Goal: Task Accomplishment & Management: Use online tool/utility

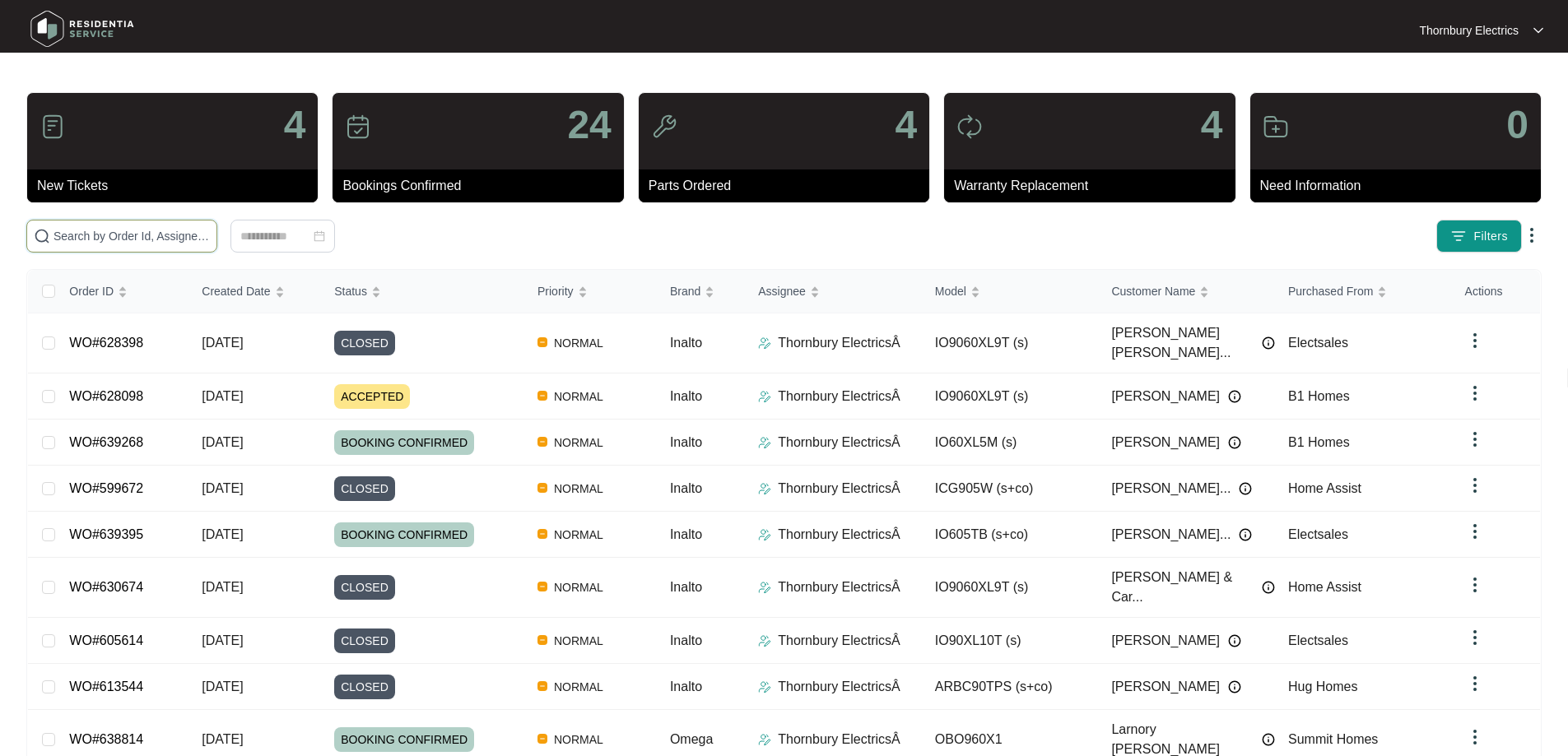
click at [210, 241] on input "text" at bounding box center [132, 237] width 157 height 19
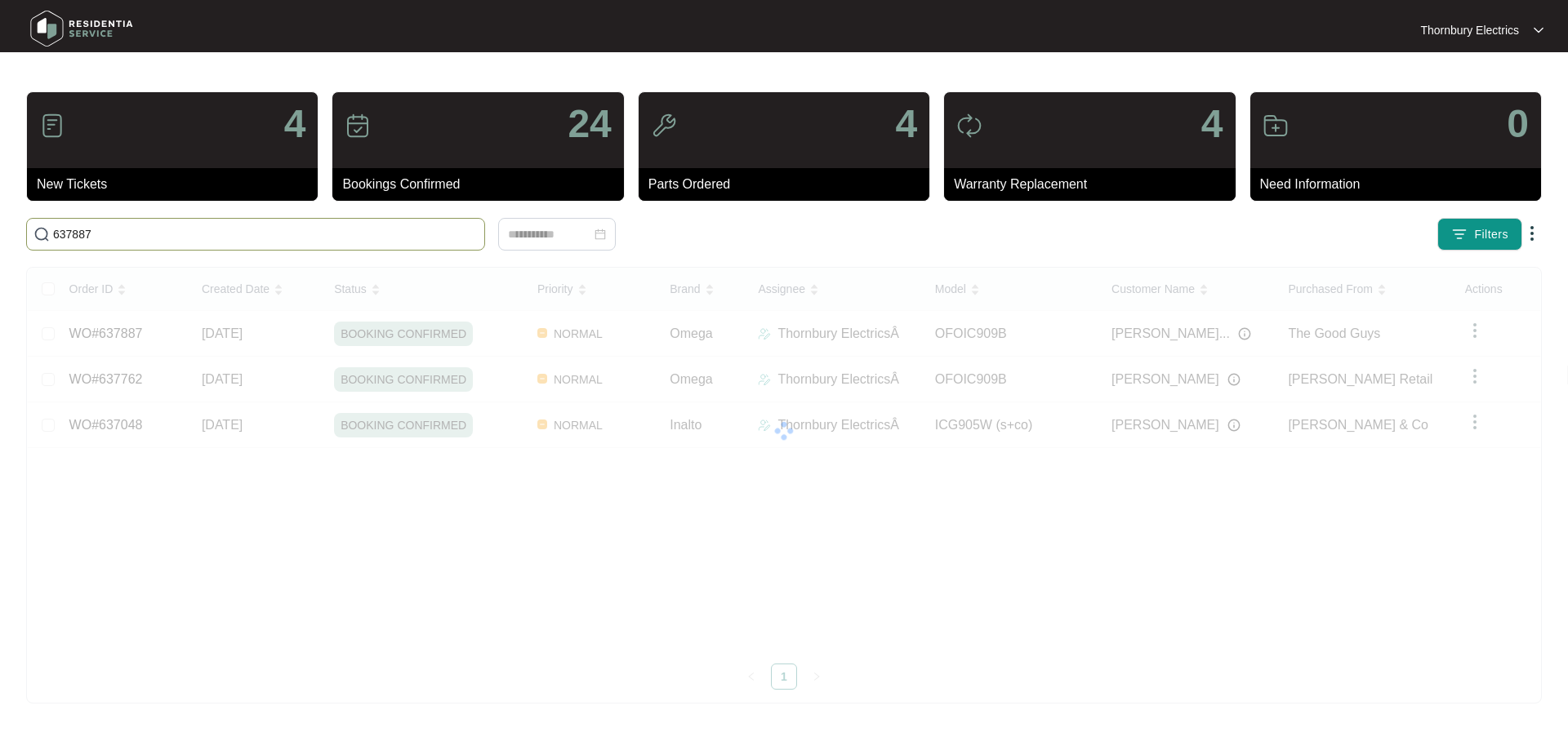
type input "637887"
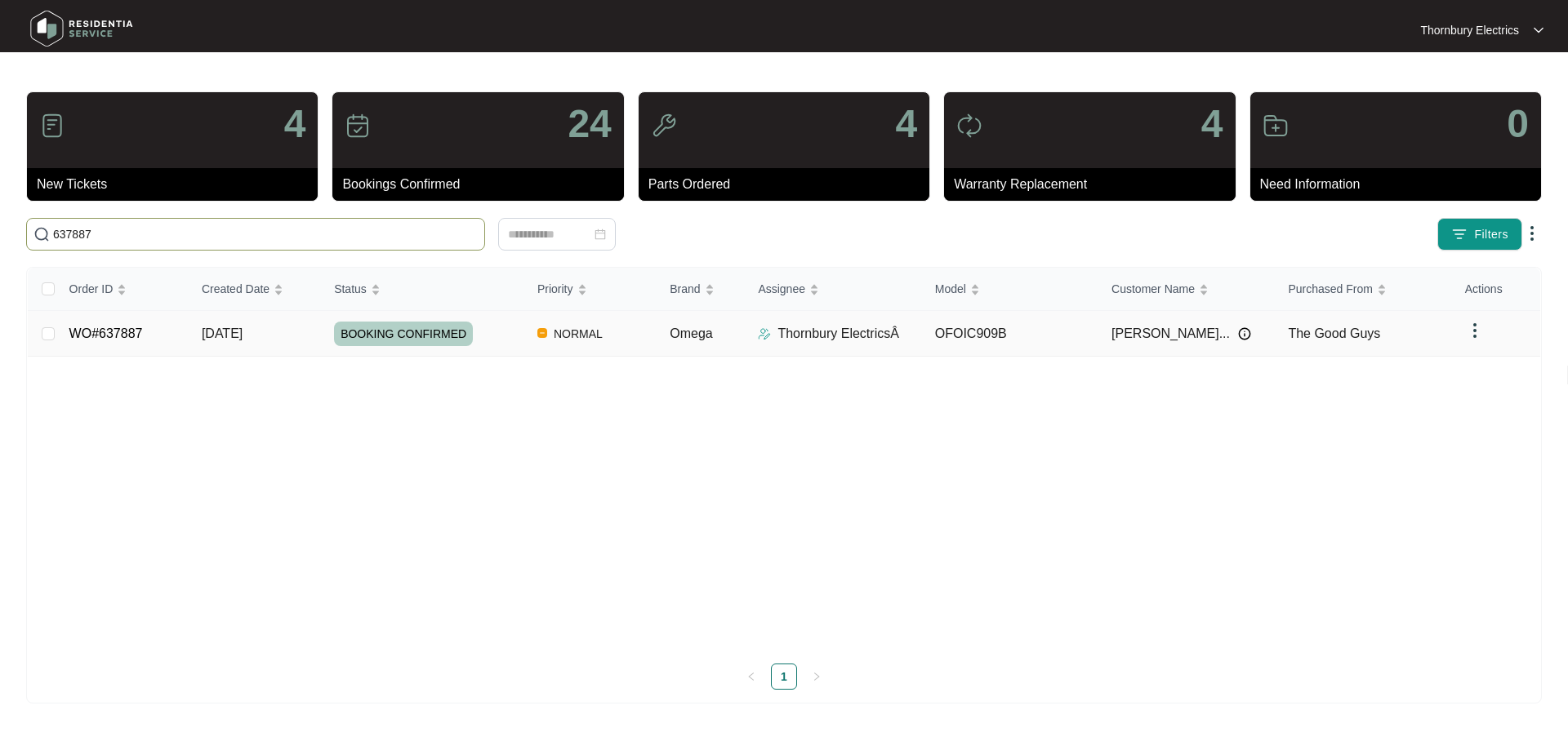
click at [419, 333] on span "BOOKING CONFIRMED" at bounding box center [403, 334] width 139 height 25
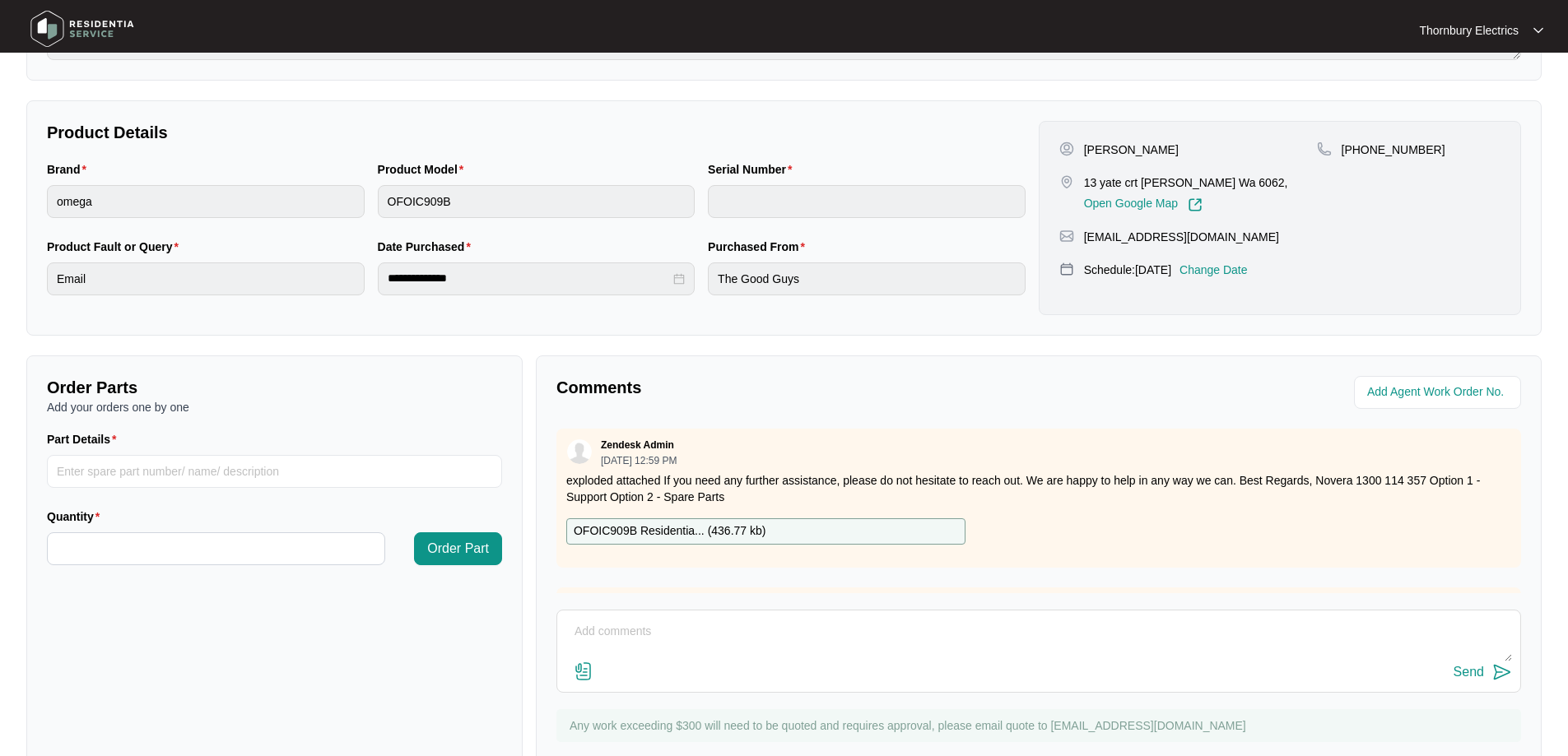
scroll to position [336, 0]
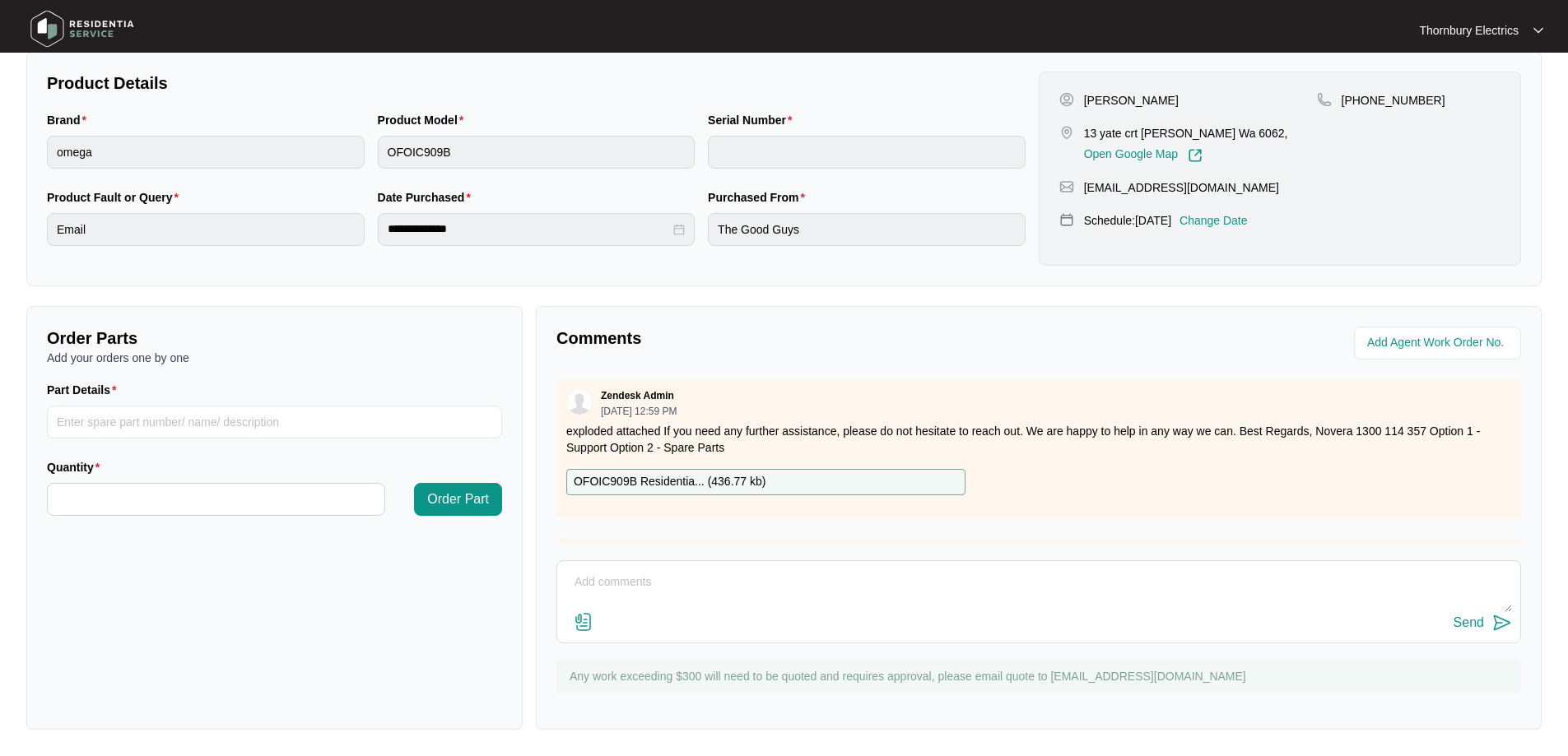
click at [705, 579] on textarea at bounding box center [1039, 591] width 946 height 43
paste textarea "Called out to omega induction freestanding, as left side zones not functioning.…"
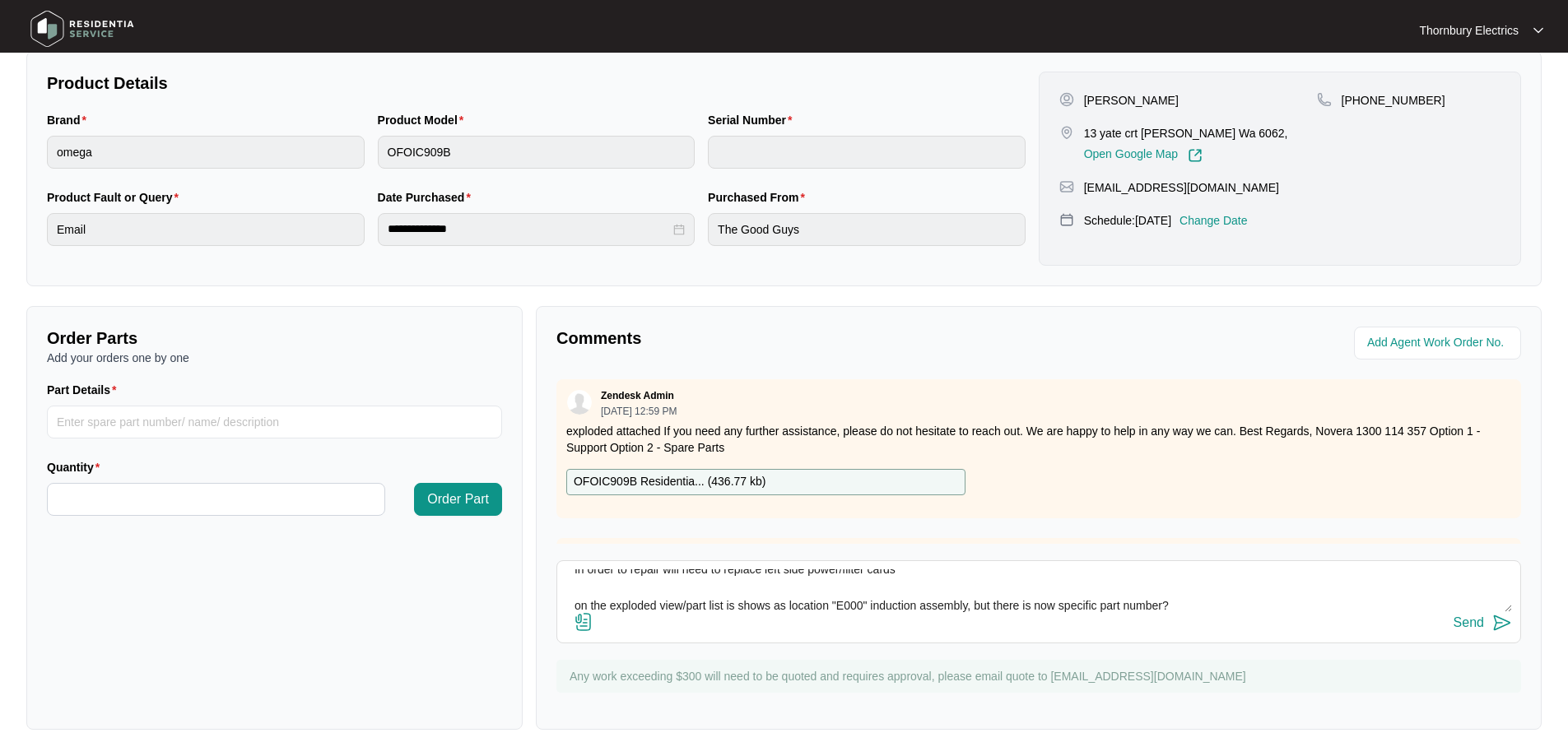
type textarea "Called out to omega induction freestanding, as left side zones not functioning.…"
click at [1482, 623] on div "Send" at bounding box center [1469, 623] width 31 height 15
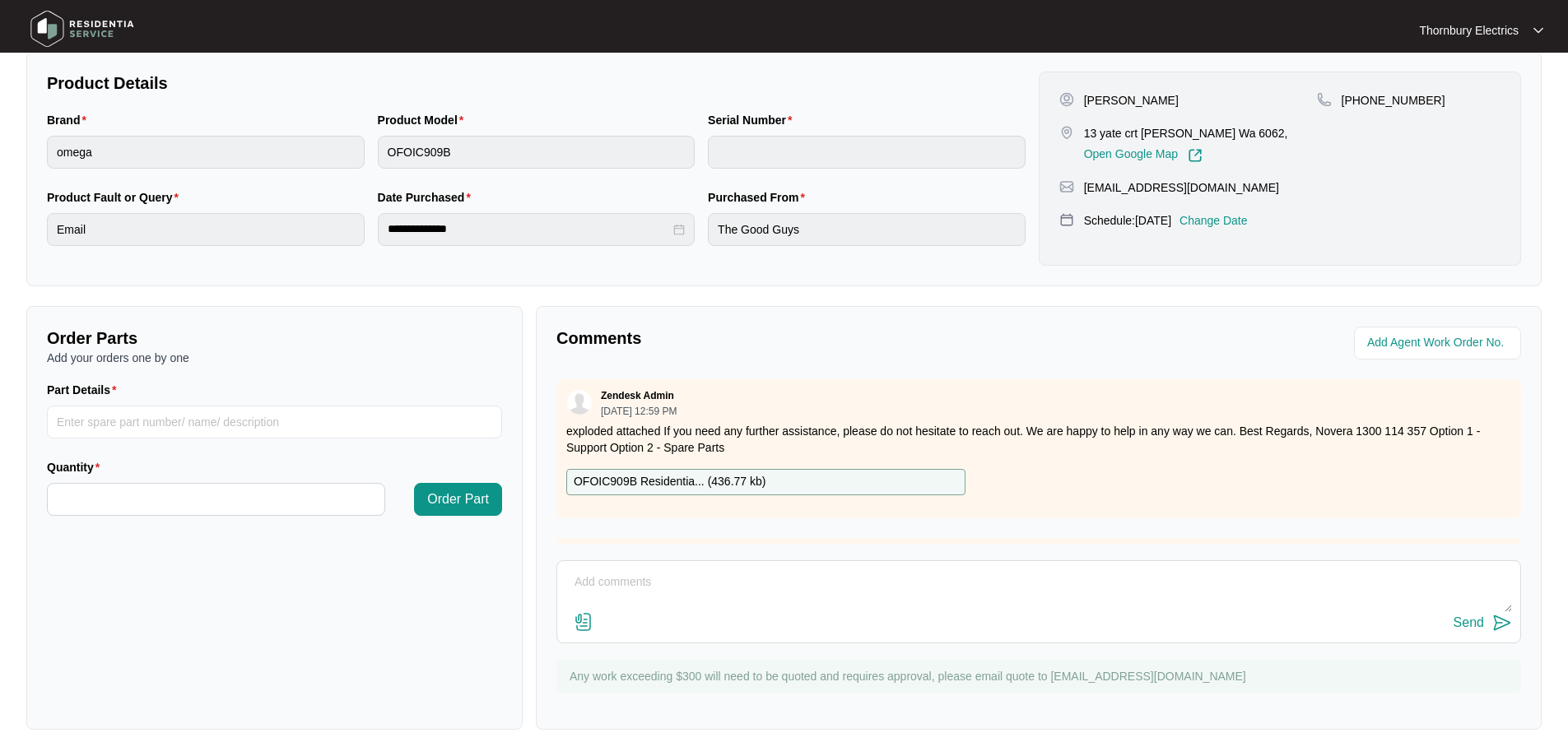
scroll to position [0, 0]
click at [194, 420] on input "Part Details" at bounding box center [275, 421] width 456 height 32
paste input "E000 induction assembly"
type input "E000 induction assembly"
click at [156, 496] on input "Quantity" at bounding box center [215, 500] width 337 height 32
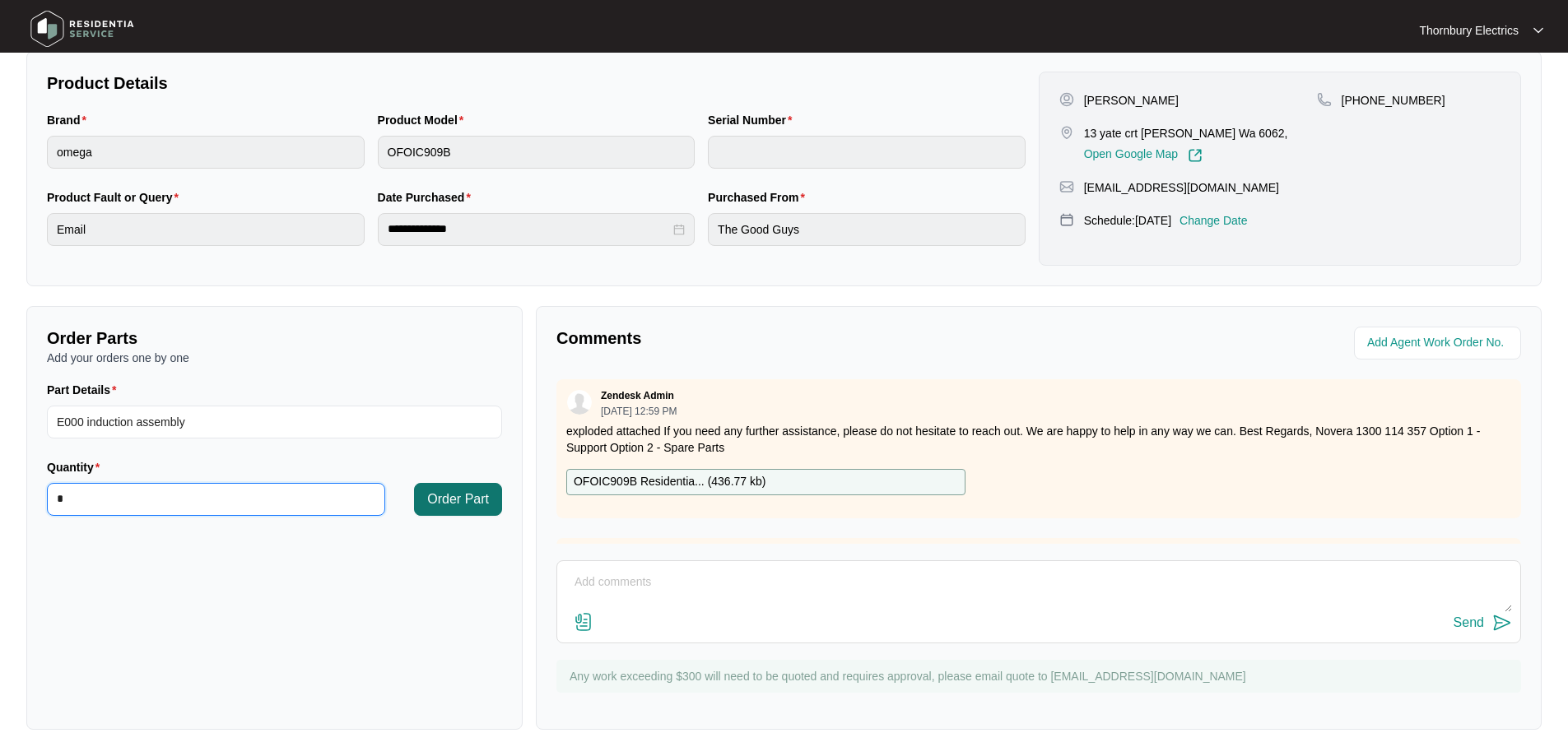
type input "*"
click at [433, 499] on span "Order Part" at bounding box center [457, 499] width 62 height 19
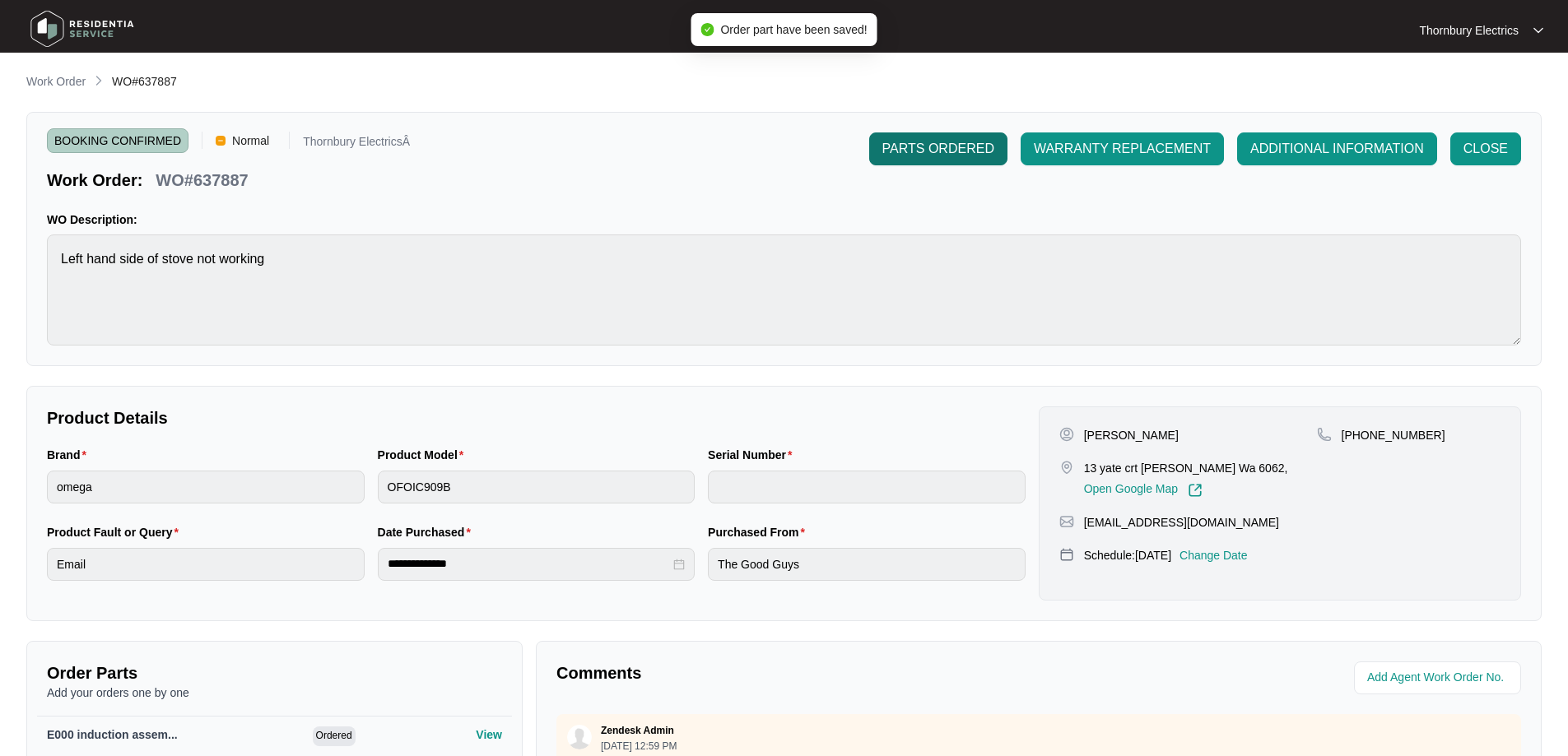
click at [960, 160] on button "PARTS ORDERED" at bounding box center [938, 148] width 138 height 32
